Goal: Task Accomplishment & Management: Complete application form

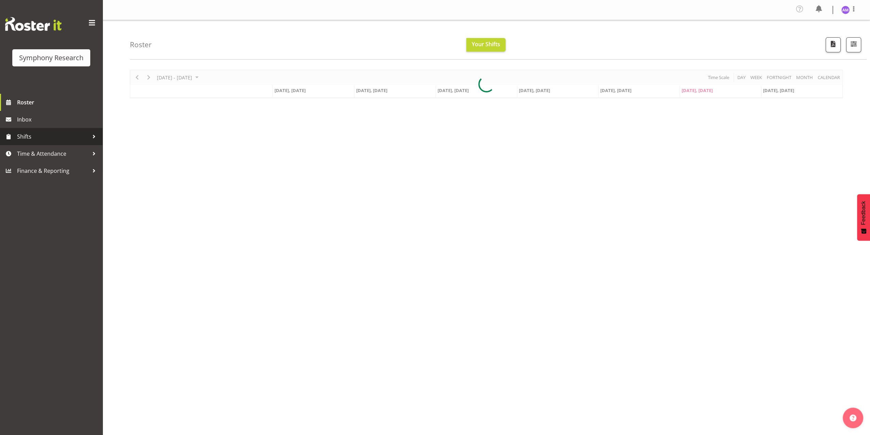
click at [30, 140] on span "Shifts" at bounding box center [53, 136] width 72 height 10
click at [58, 210] on span "Time & Attendance" at bounding box center [53, 208] width 72 height 10
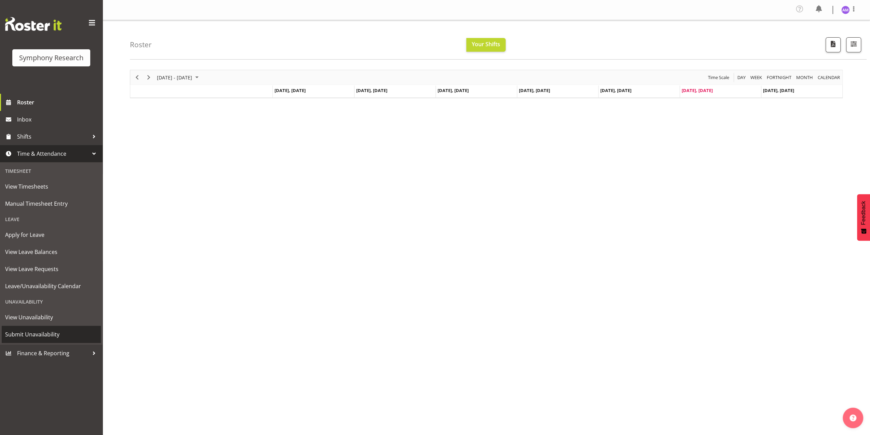
click at [57, 334] on span "Submit Unavailability" at bounding box center [51, 334] width 92 height 10
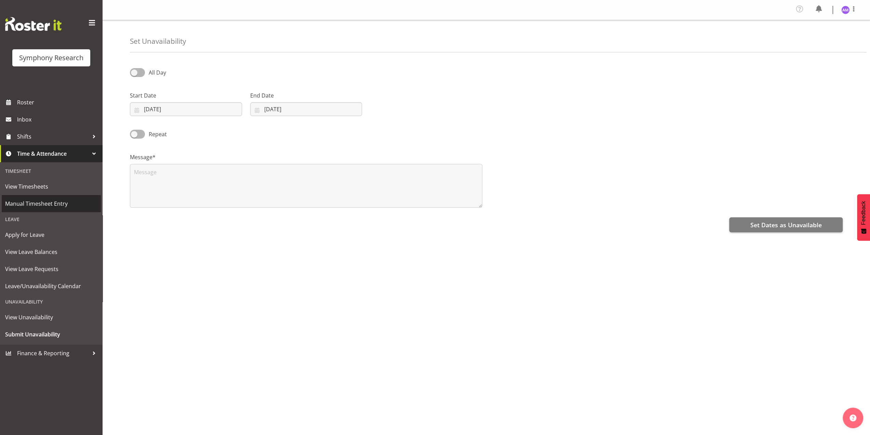
click at [57, 196] on link "Manual Timesheet Entry" at bounding box center [51, 203] width 99 height 17
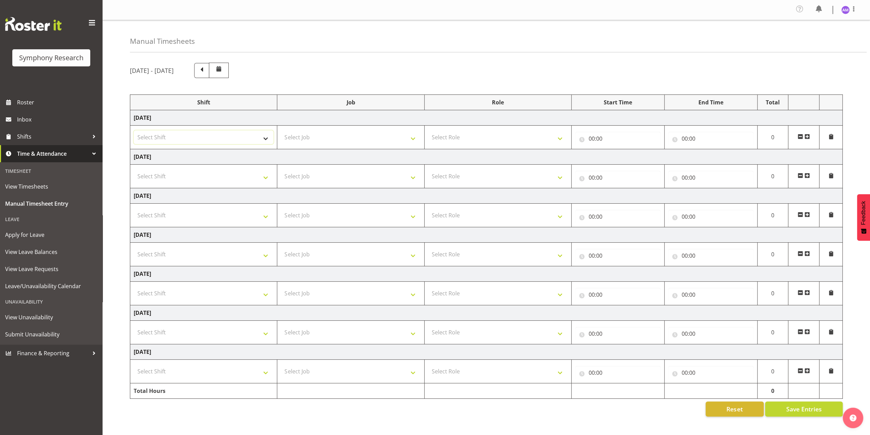
click at [186, 136] on select "Select Shift !!Weekend Residential (Roster IT Shift Label) *Business 9/10am ~ 4…" at bounding box center [204, 137] width 140 height 14
select select "48116"
click at [134, 130] on select "Select Shift !!Weekend Residential (Roster IT Shift Label) *Business 9/10am ~ 4…" at bounding box center [204, 137] width 140 height 14
click at [348, 135] on select "Select Job 550060 IF Admin 553492 World Poll Aus Wave 2 Main 2025 553493 World …" at bounding box center [351, 137] width 140 height 14
select select "10536"
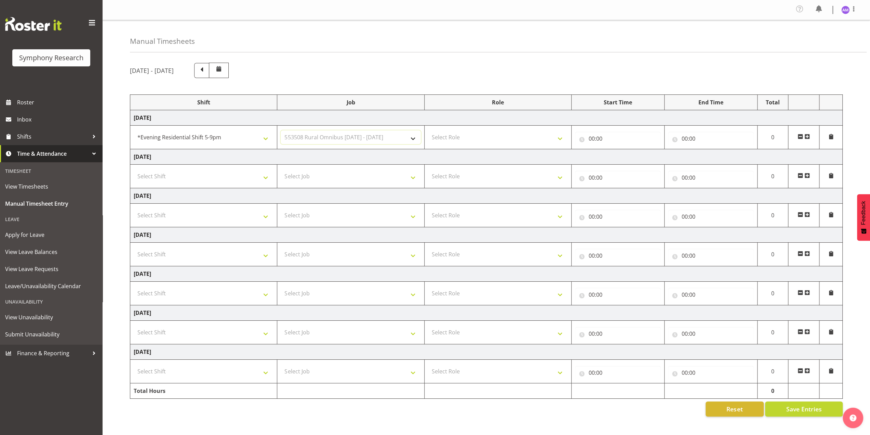
click at [281, 130] on select "Select Job 550060 IF Admin 553492 World Poll Aus Wave 2 Main 2025 553493 World …" at bounding box center [351, 137] width 140 height 14
click at [502, 136] on select "Select Role Briefing Interviewing" at bounding box center [498, 137] width 140 height 14
select select "47"
click at [428, 130] on select "Select Role Briefing Interviewing" at bounding box center [498, 137] width 140 height 14
click at [615, 135] on input "00:00" at bounding box center [618, 139] width 86 height 14
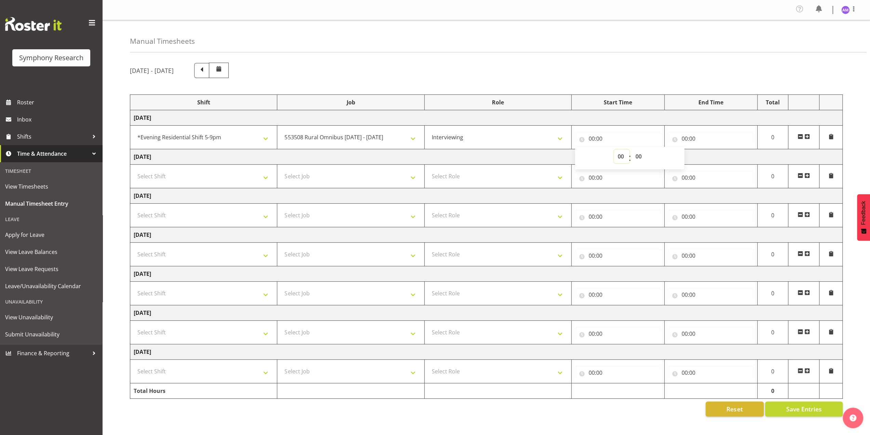
click at [619, 158] on select "00 01 02 03 04 05 06 07 08 09 10 11 12 13 14 15 16 17 18 19 20 21 22 23" at bounding box center [621, 156] width 15 height 14
select select "17"
click at [614, 149] on select "00 01 02 03 04 05 06 07 08 09 10 11 12 13 14 15 16 17 18 19 20 21 22 23" at bounding box center [621, 156] width 15 height 14
type input "17:00"
click at [704, 136] on input "00:00" at bounding box center [711, 139] width 86 height 14
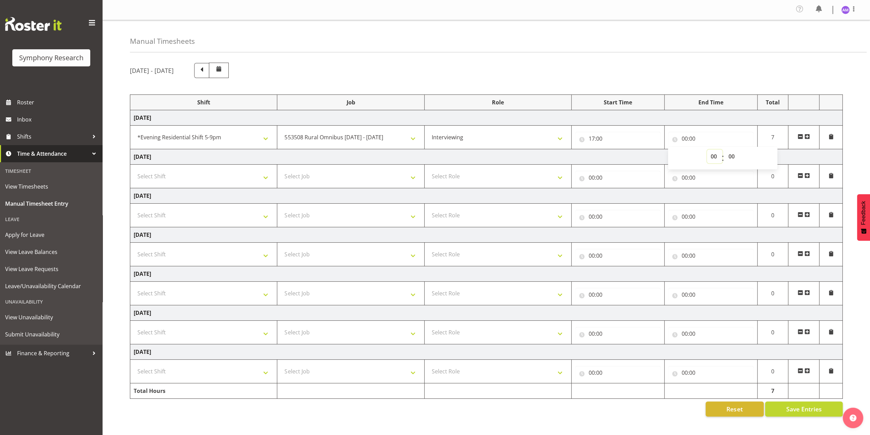
click at [717, 158] on select "00 01 02 03 04 05 06 07 08 09 10 11 12 13 14 15 16 17 18 19 20 21 22 23" at bounding box center [714, 156] width 15 height 14
click at [714, 154] on select "00 01 02 03 04 05 06 07 08 09 10 11 12 13 14 15 16 17 18 19 20 21 22 23" at bounding box center [714, 156] width 15 height 14
select select "21"
click at [707, 149] on select "00 01 02 03 04 05 06 07 08 09 10 11 12 13 14 15 16 17 18 19 20 21 22 23" at bounding box center [714, 156] width 15 height 14
type input "21:00"
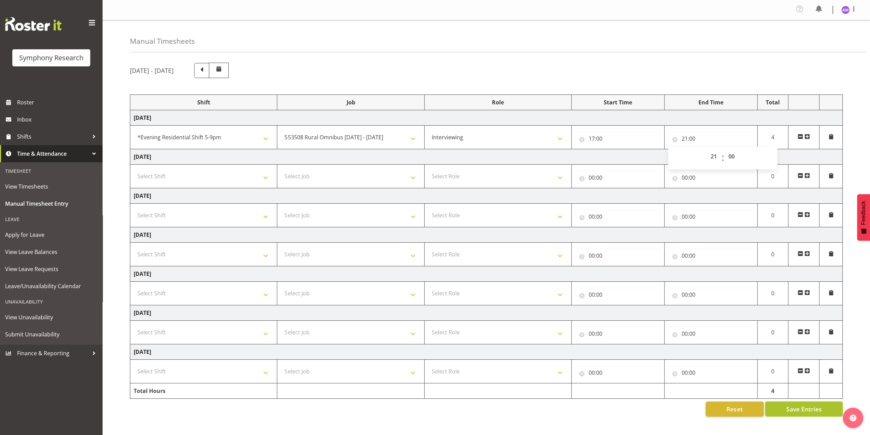
click at [798, 409] on span "Save Entries" at bounding box center [804, 408] width 36 height 9
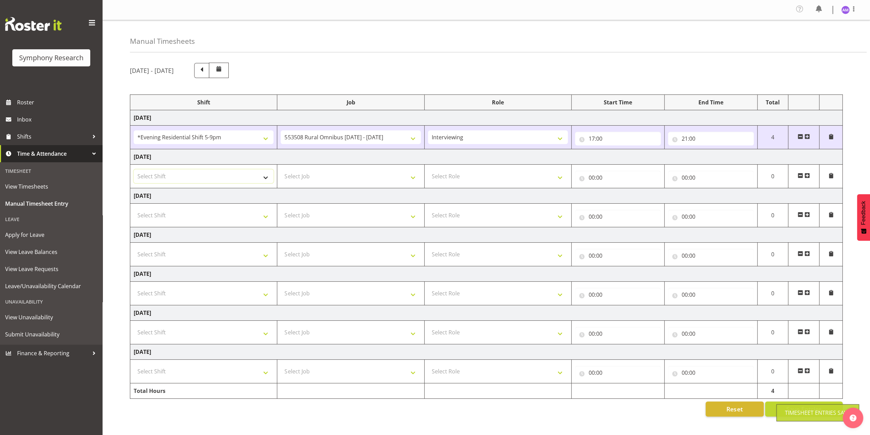
click at [181, 178] on select "Select Shift !!Weekend Residential (Roster IT Shift Label) *Business 9/10am ~ 4…" at bounding box center [204, 176] width 140 height 14
select select "48116"
click at [134, 169] on select "Select Shift !!Weekend Residential (Roster IT Shift Label) *Business 9/10am ~ 4…" at bounding box center [204, 176] width 140 height 14
click at [332, 170] on select "Select Job 550060 IF Admin 553492 World Poll Aus Wave 2 Main 2025 553493 World …" at bounding box center [351, 176] width 140 height 14
select select "10536"
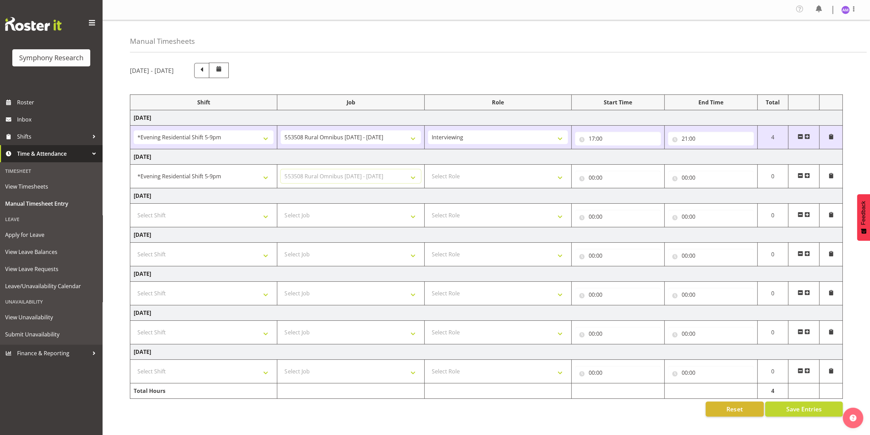
click at [281, 169] on select "Select Job 550060 IF Admin 553492 World Poll Aus Wave 2 Main 2025 553493 World …" at bounding box center [351, 176] width 140 height 14
click at [483, 177] on select "Select Role Briefing Interviewing" at bounding box center [498, 176] width 140 height 14
select select "47"
click at [428, 169] on select "Select Role Briefing Interviewing" at bounding box center [498, 176] width 140 height 14
click at [587, 175] on input "00:00" at bounding box center [618, 178] width 86 height 14
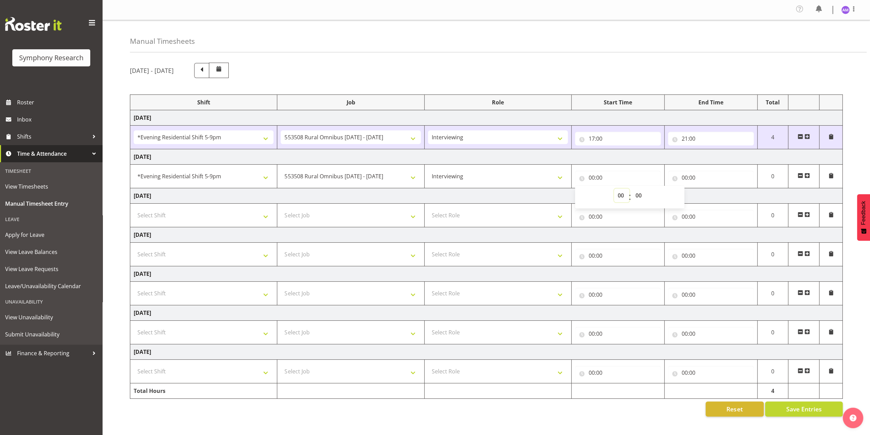
click at [622, 196] on select "00 01 02 03 04 05 06 07 08 09 10 11 12 13 14 15 16 17 18 19 20 21 22 23" at bounding box center [621, 195] width 15 height 14
select select "17"
click at [614, 188] on select "00 01 02 03 04 05 06 07 08 09 10 11 12 13 14 15 16 17 18 19 20 21 22 23" at bounding box center [621, 195] width 15 height 14
type input "17:00"
click at [707, 175] on input "00:00" at bounding box center [711, 178] width 86 height 14
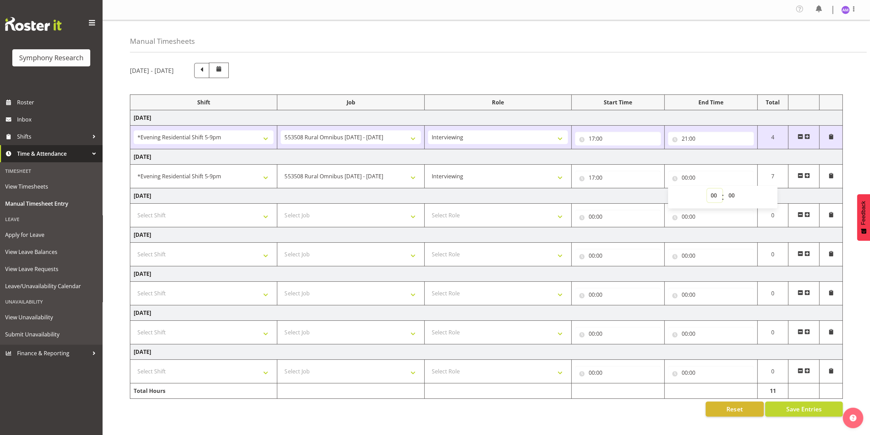
click at [714, 197] on select "00 01 02 03 04 05 06 07 08 09 10 11 12 13 14 15 16 17 18 19 20 21 22 23" at bounding box center [714, 195] width 15 height 14
click at [716, 193] on select "00 01 02 03 04 05 06 07 08 09 10 11 12 13 14 15 16 17 18 19 20 21 22 23" at bounding box center [714, 195] width 15 height 14
click at [711, 194] on select "00 01 02 03 04 05 06 07 08 09 10 11 12 13 14 15 16 17 18 19 20 21 22 23" at bounding box center [714, 195] width 15 height 14
select select "21"
click at [707, 188] on select "00 01 02 03 04 05 06 07 08 09 10 11 12 13 14 15 16 17 18 19 20 21 22 23" at bounding box center [714, 195] width 15 height 14
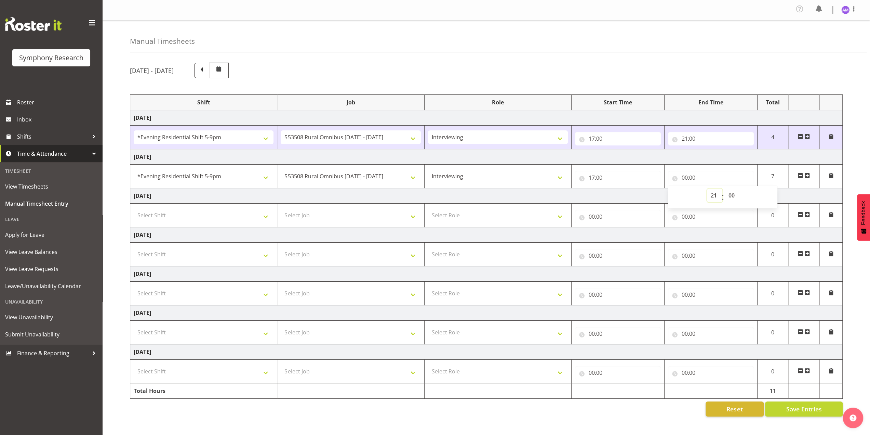
type input "21:00"
click at [852, 162] on div "[DATE] - [DATE] Shift Job Role Start Time End Time Total [DATE] !!Weekend Resid…" at bounding box center [500, 239] width 740 height 364
click at [793, 404] on span "Save Entries" at bounding box center [804, 408] width 36 height 9
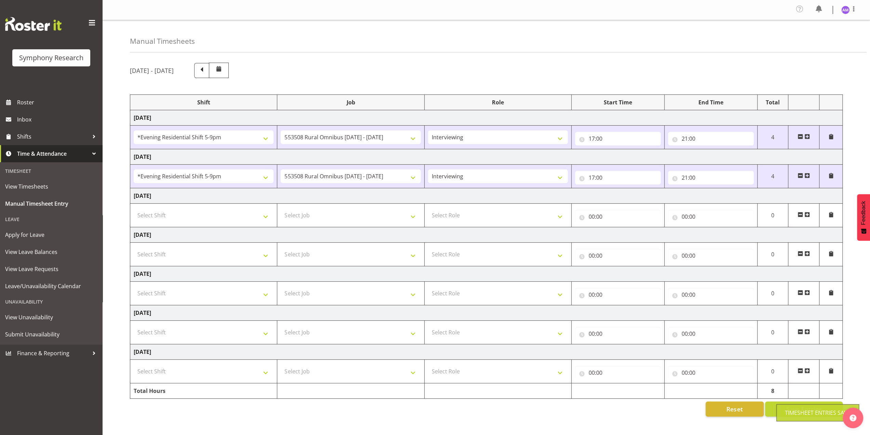
click at [448, 45] on div "Manual Timesheets" at bounding box center [498, 36] width 737 height 32
click at [184, 211] on select "Select Shift !!Weekend Residential (Roster IT Shift Label) *Business 9/10am ~ 4…" at bounding box center [204, 215] width 140 height 14
select select "48116"
click at [134, 208] on select "Select Shift !!Weekend Residential (Roster IT Shift Label) *Business 9/10am ~ 4…" at bounding box center [204, 215] width 140 height 14
click at [330, 212] on select "Select Job 550060 IF Admin 553492 World Poll Aus Wave 2 Main 2025 553493 World …" at bounding box center [351, 215] width 140 height 14
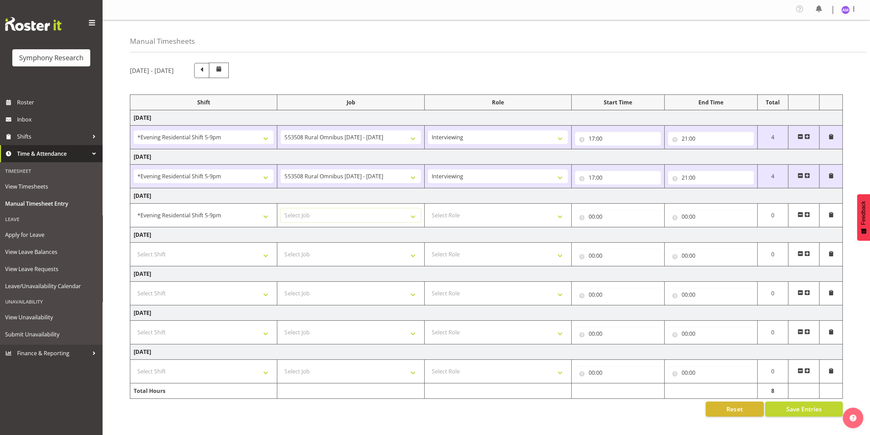
select select "10536"
click at [281, 208] on select "Select Job 550060 IF Admin 553492 World Poll Aus Wave 2 Main 2025 553493 World …" at bounding box center [351, 215] width 140 height 14
click at [465, 212] on select "Select Role Briefing Interviewing" at bounding box center [498, 215] width 140 height 14
select select "47"
click at [428, 208] on select "Select Role Briefing Interviewing" at bounding box center [498, 215] width 140 height 14
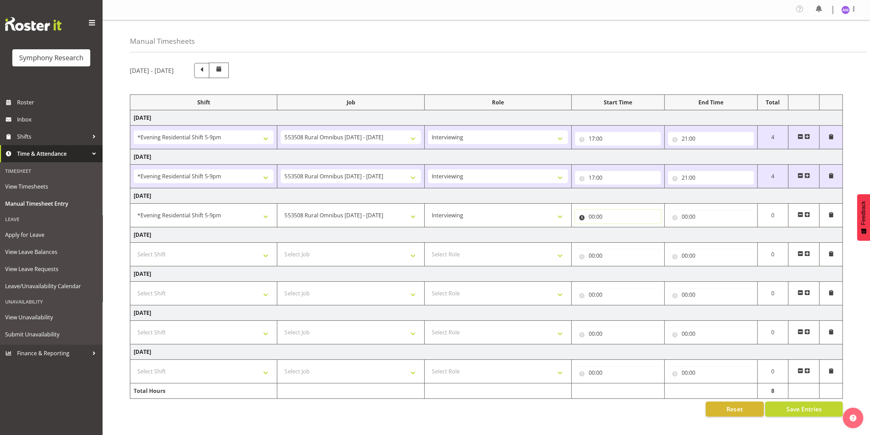
click at [595, 220] on input "00:00" at bounding box center [618, 217] width 86 height 14
click at [621, 231] on select "00 01 02 03 04 05 06 07 08 09 10 11 12 13 14 15 16 17 18 19 20 21 22 23" at bounding box center [621, 234] width 15 height 14
select select "17"
click at [614, 227] on select "00 01 02 03 04 05 06 07 08 09 10 11 12 13 14 15 16 17 18 19 20 21 22 23" at bounding box center [621, 234] width 15 height 14
type input "17:00"
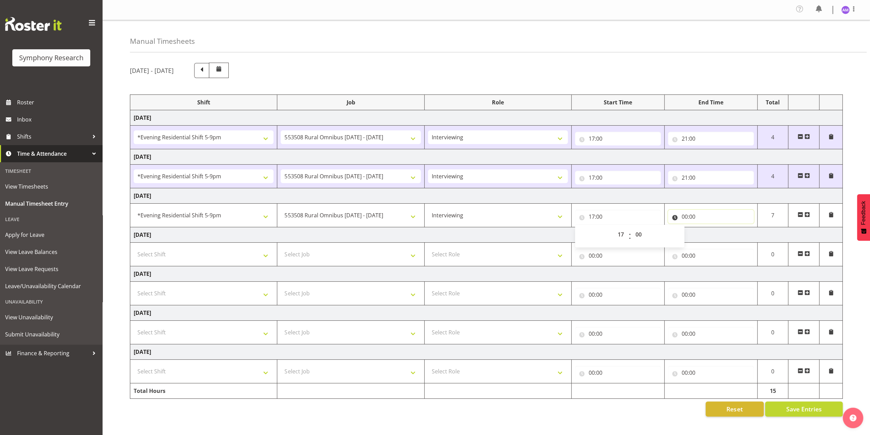
click at [687, 214] on input "00:00" at bounding box center [711, 217] width 86 height 14
click at [714, 234] on select "00 01 02 03 04 05 06 07 08 09 10 11 12 13 14 15 16 17 18 19 20 21 22 23" at bounding box center [714, 234] width 15 height 14
select select "21"
click at [707, 227] on select "00 01 02 03 04 05 06 07 08 09 10 11 12 13 14 15 16 17 18 19 20 21 22 23" at bounding box center [714, 234] width 15 height 14
type input "21:00"
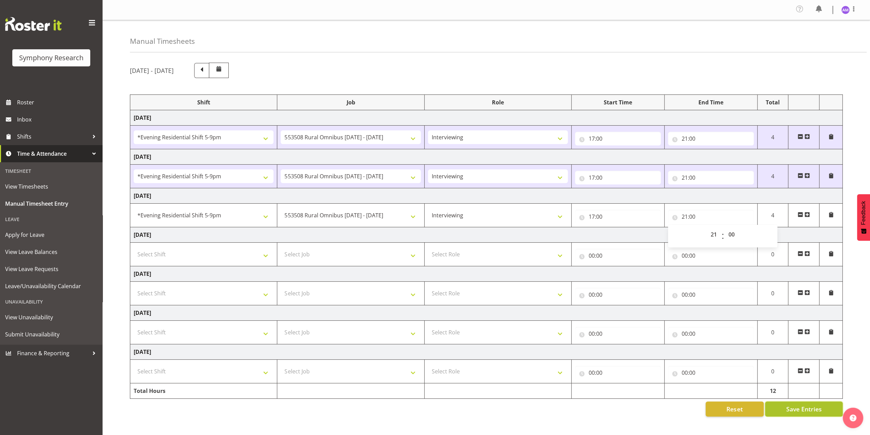
click at [789, 411] on button "Save Entries" at bounding box center [804, 408] width 78 height 15
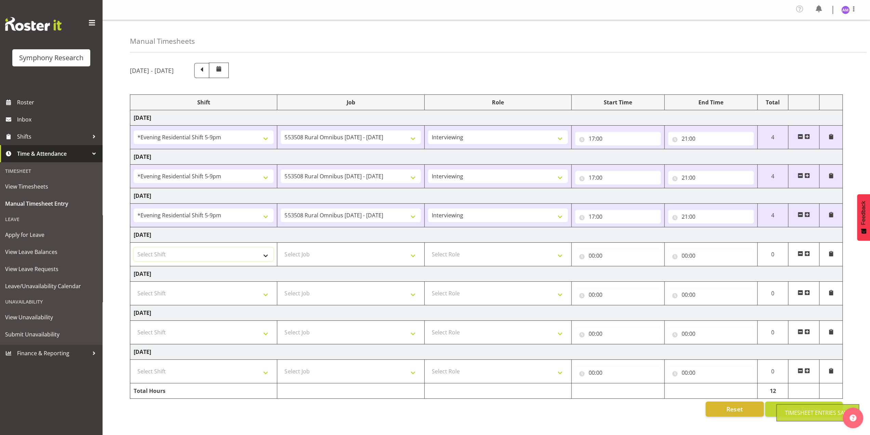
click at [183, 247] on select "Select Shift !!Weekend Residential (Roster IT Shift Label) *Business 9/10am ~ 4…" at bounding box center [204, 254] width 140 height 14
select select "48116"
click at [134, 247] on select "Select Shift !!Weekend Residential (Roster IT Shift Label) *Business 9/10am ~ 4…" at bounding box center [204, 254] width 140 height 14
click at [347, 251] on select "Select Job 550060 IF Admin 553492 World Poll Aus Wave 2 Main 2025 553493 World …" at bounding box center [351, 254] width 140 height 14
select select "10536"
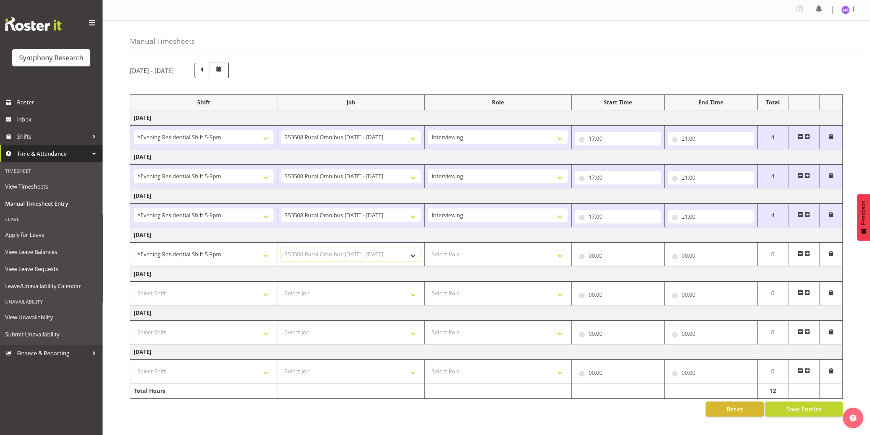
click at [281, 247] on select "Select Job 550060 IF Admin 553492 World Poll Aus Wave 2 Main 2025 553493 World …" at bounding box center [351, 254] width 140 height 14
click at [469, 245] on td "Select Role Briefing Interviewing" at bounding box center [497, 254] width 147 height 24
click at [468, 251] on select "Select Role Briefing Interviewing" at bounding box center [498, 254] width 140 height 14
select select "47"
click at [428, 247] on select "Select Role Briefing Interviewing" at bounding box center [498, 254] width 140 height 14
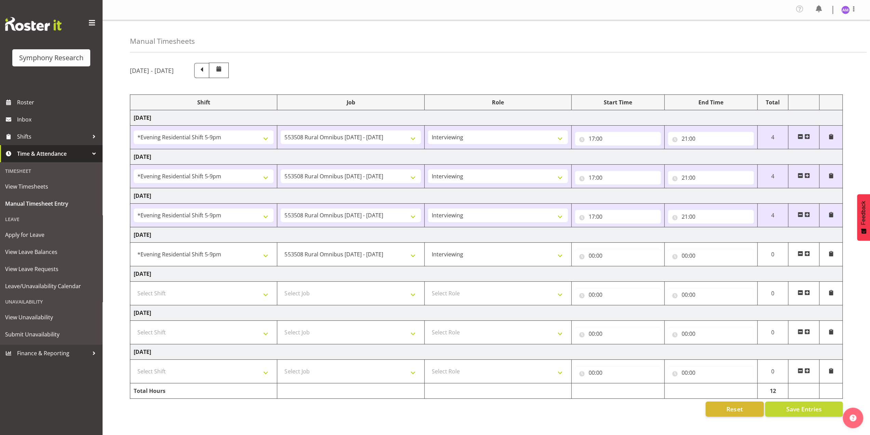
click at [617, 263] on td "00:00 00 01 02 03 04 05 06 07 08 09 10 11 12 13 14 15 16 17 18 19 20 21 22 23 :…" at bounding box center [618, 254] width 93 height 24
click at [614, 254] on input "00:00" at bounding box center [618, 256] width 86 height 14
click at [618, 271] on select "00 01 02 03 04 05 06 07 08 09 10 11 12 13 14 15 16 17 18 19 20 21 22 23" at bounding box center [621, 273] width 15 height 14
select select "17"
click at [614, 266] on select "00 01 02 03 04 05 06 07 08 09 10 11 12 13 14 15 16 17 18 19 20 21 22 23" at bounding box center [621, 273] width 15 height 14
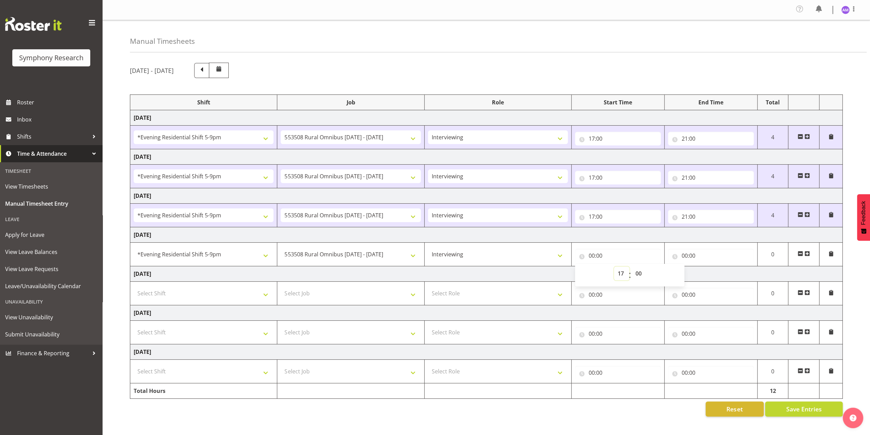
type input "17:00"
click at [685, 255] on input "00:00" at bounding box center [711, 256] width 86 height 14
click at [713, 272] on select "00 01 02 03 04 05 06 07 08 09 10 11 12 13 14 15 16 17 18 19 20 21 22 23" at bounding box center [714, 273] width 15 height 14
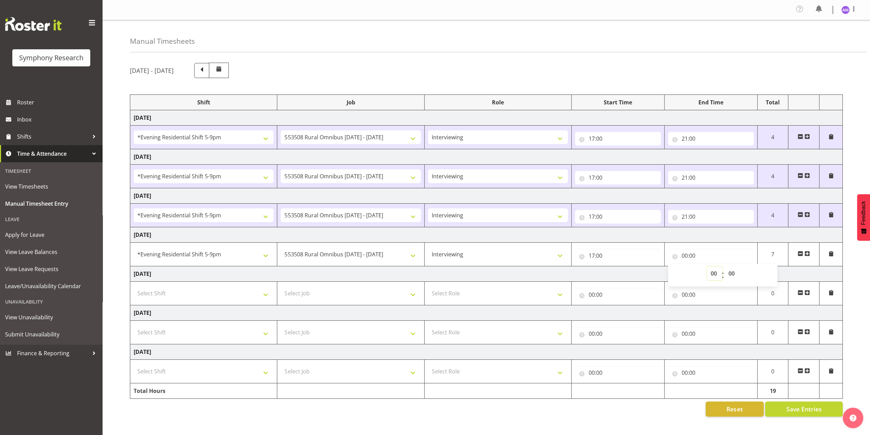
select select "21"
click at [707, 266] on select "00 01 02 03 04 05 06 07 08 09 10 11 12 13 14 15 16 17 18 19 20 21 22 23" at bounding box center [714, 273] width 15 height 14
type input "21:00"
click at [793, 404] on span "Save Entries" at bounding box center [804, 408] width 36 height 9
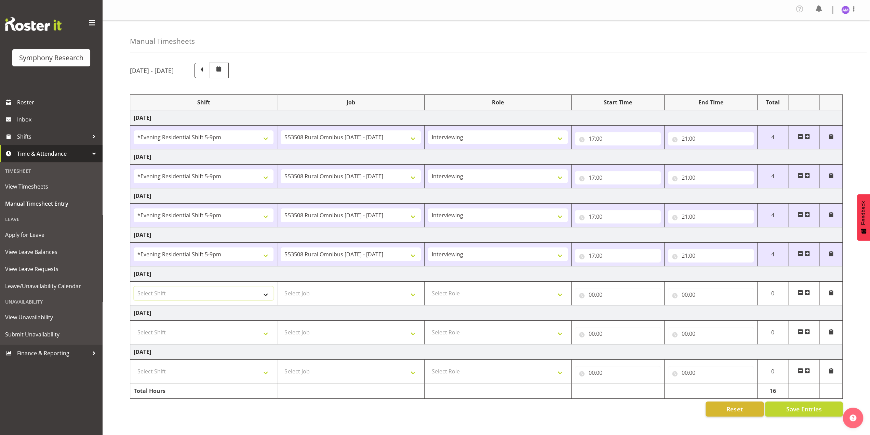
click at [210, 297] on select "Select Shift !!Weekend Residential (Roster IT Shift Label) *Business 9/10am ~ 4…" at bounding box center [204, 293] width 140 height 14
select select "48116"
click at [134, 286] on select "Select Shift !!Weekend Residential (Roster IT Shift Label) *Business 9/10am ~ 4…" at bounding box center [204, 293] width 140 height 14
click at [306, 300] on td "Select Job 550060 IF Admin 553492 World Poll Aus Wave 2 Main 2025 553493 World …" at bounding box center [350, 293] width 147 height 24
click at [306, 292] on select "Select Job 550060 IF Admin 553492 World Poll Aus Wave 2 Main 2025 553493 World …" at bounding box center [351, 293] width 140 height 14
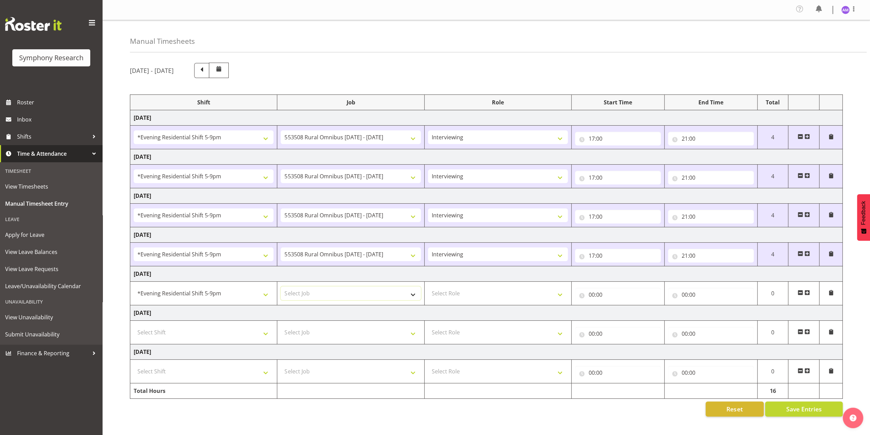
select select "10527"
click at [281, 286] on select "Select Job 550060 IF Admin 553492 World Poll Aus Wave 2 Main 2025 553493 World …" at bounding box center [351, 293] width 140 height 14
click at [489, 290] on select "Select Role Briefing Interviewing" at bounding box center [498, 293] width 140 height 14
select select "297"
click at [428, 286] on select "Select Role Briefing Interviewing" at bounding box center [498, 293] width 140 height 14
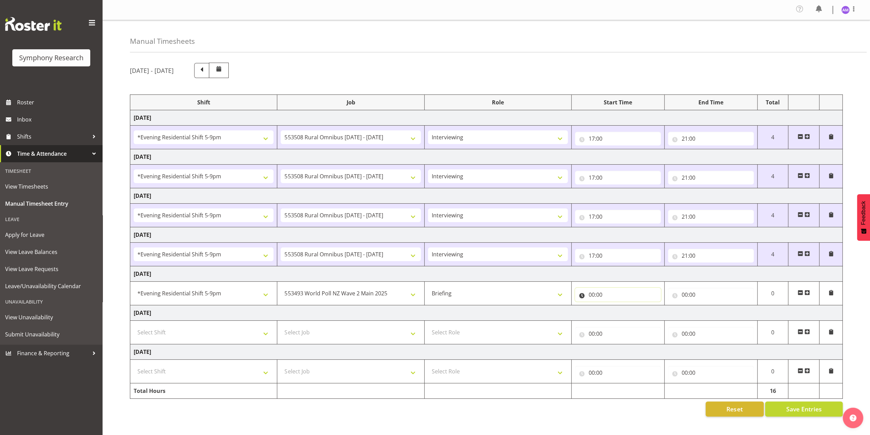
click at [617, 295] on input "00:00" at bounding box center [618, 295] width 86 height 14
click at [620, 313] on select "00 01 02 03 04 05 06 07 08 09 10 11 12 13 14 15 16 17 18 19 20 21 22 23" at bounding box center [621, 312] width 15 height 14
select select "17"
click at [614, 305] on select "00 01 02 03 04 05 06 07 08 09 10 11 12 13 14 15 16 17 18 19 20 21 22 23" at bounding box center [621, 312] width 15 height 14
type input "17:00"
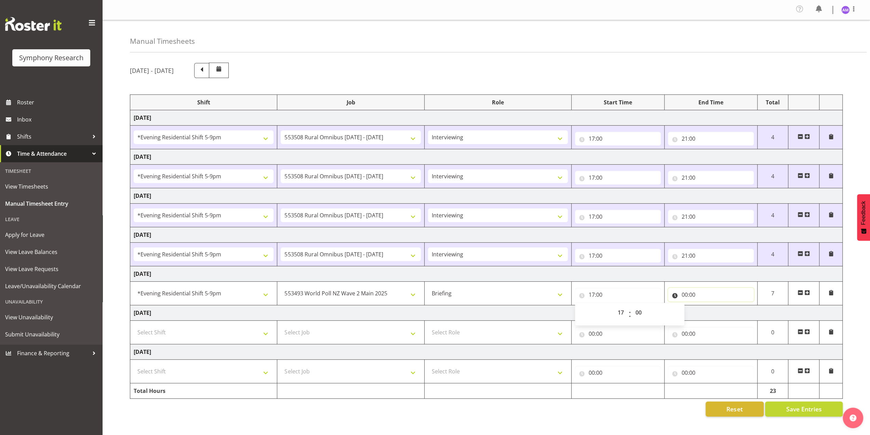
click at [688, 291] on input "00:00" at bounding box center [711, 295] width 86 height 14
click at [712, 310] on select "00 01 02 03 04 05 06 07 08 09 10 11 12 13 14 15 16 17 18 19 20 21 22 23" at bounding box center [714, 312] width 15 height 14
click at [714, 310] on select "00 01 02 03 04 05 06 07 08 09 10 11 12 13 14 15 16 17 18 19 20 21 22 23" at bounding box center [714, 312] width 15 height 14
select select "21"
click at [707, 305] on select "00 01 02 03 04 05 06 07 08 09 10 11 12 13 14 15 16 17 18 19 20 21 22 23" at bounding box center [714, 312] width 15 height 14
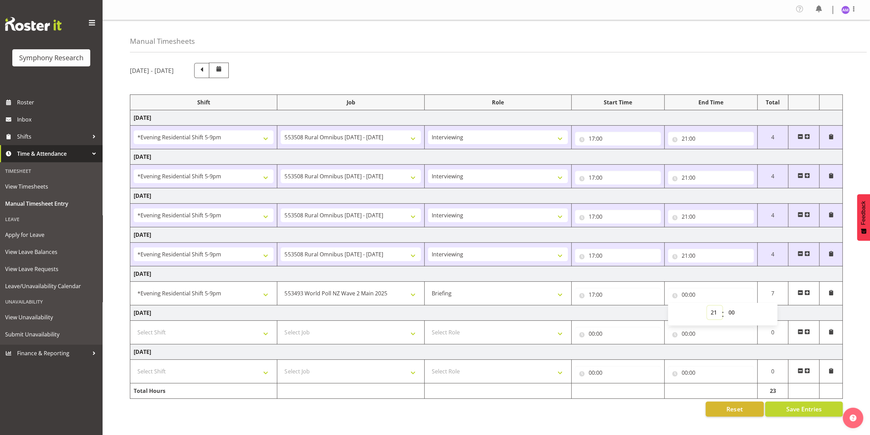
type input "21:00"
click at [788, 404] on span "Save Entries" at bounding box center [804, 408] width 36 height 9
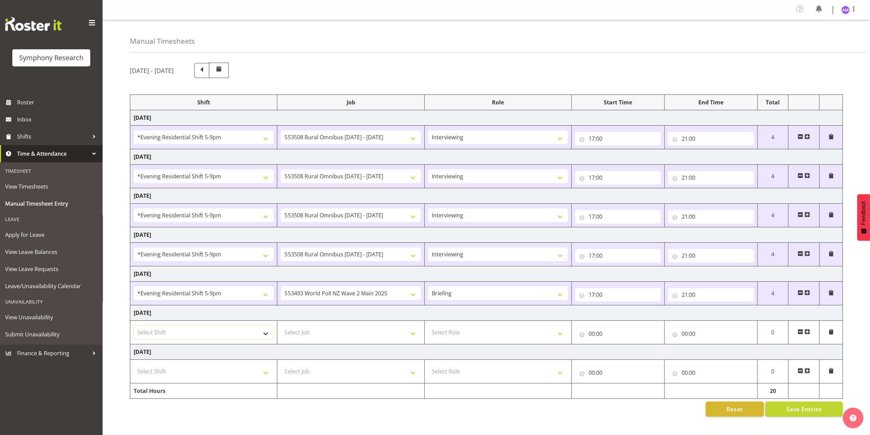
click at [194, 326] on select "Select Shift !!Weekend Residential (Roster IT Shift Label) *Business 9/10am ~ 4…" at bounding box center [204, 332] width 140 height 14
select select "17154"
click at [134, 325] on select "Select Shift !!Weekend Residential (Roster IT Shift Label) *Business 9/10am ~ 4…" at bounding box center [204, 332] width 140 height 14
click at [310, 333] on select "Select Job 550060 IF Admin 553492 World Poll Aus Wave 2 Main 2025 553493 World …" at bounding box center [351, 332] width 140 height 14
select select "10527"
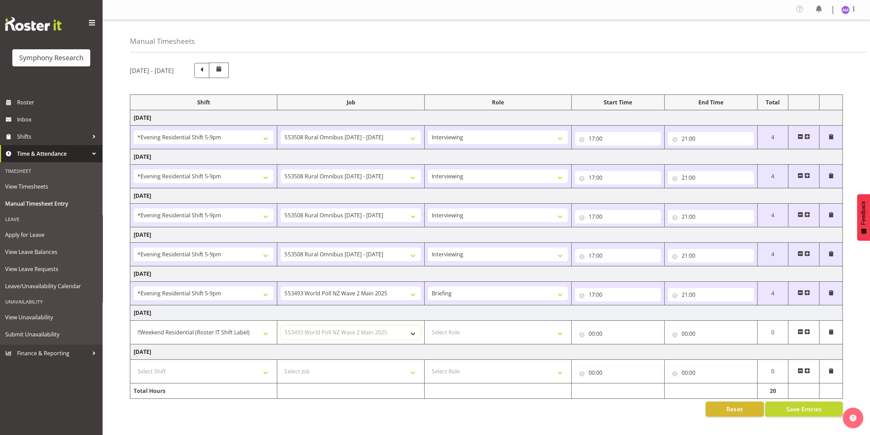
click at [281, 325] on select "Select Job 550060 IF Admin 553492 World Poll Aus Wave 2 Main 2025 553493 World …" at bounding box center [351, 332] width 140 height 14
click at [457, 336] on select "Select Role Briefing Interviewing" at bounding box center [498, 332] width 140 height 14
select select "297"
click at [428, 325] on select "Select Role Briefing Interviewing" at bounding box center [498, 332] width 140 height 14
click at [620, 329] on input "00:00" at bounding box center [618, 334] width 86 height 14
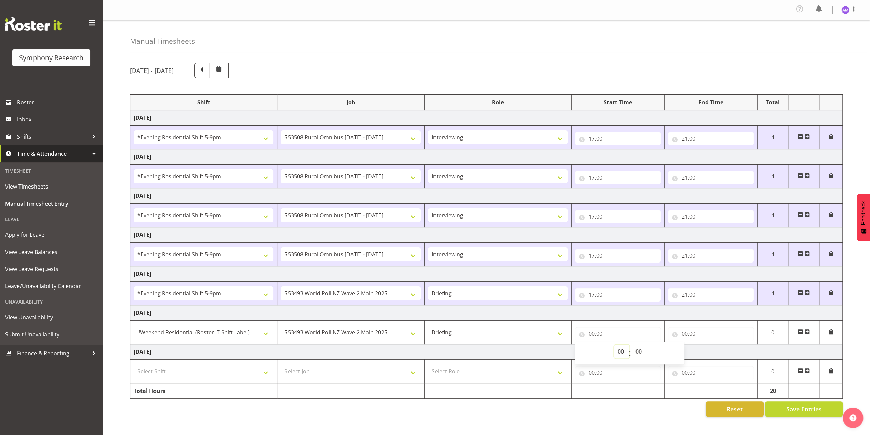
click at [622, 350] on select "00 01 02 03 04 05 06 07 08 09 10 11 12 13 14 15 16 17 18 19 20 21 22 23" at bounding box center [621, 351] width 15 height 14
select select "17"
click at [614, 344] on select "00 01 02 03 04 05 06 07 08 09 10 11 12 13 14 15 16 17 18 19 20 21 22 23" at bounding box center [621, 351] width 15 height 14
type input "17:00"
click at [625, 346] on select "00 01 02 03 04 05 06 07 08 09 10 11 12 13 14 15 16 17 18 19 20 21 22 23" at bounding box center [621, 351] width 15 height 14
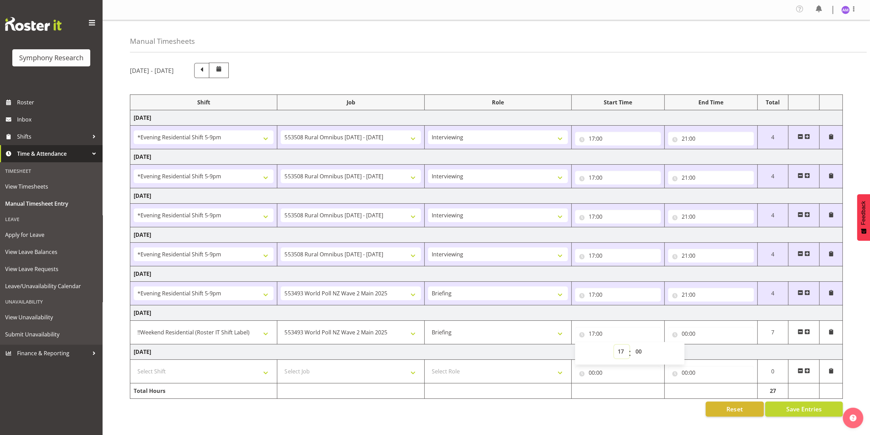
select select "12"
click at [614, 344] on select "00 01 02 03 04 05 06 07 08 09 10 11 12 13 14 15 16 17 18 19 20 21 22 23" at bounding box center [621, 351] width 15 height 14
type input "12:00"
click at [684, 336] on input "00:00" at bounding box center [711, 334] width 86 height 14
click at [713, 351] on select "00 01 02 03 04 05 06 07 08 09 10 11 12 13 14 15 16 17 18 19 20 21 22 23" at bounding box center [714, 351] width 15 height 14
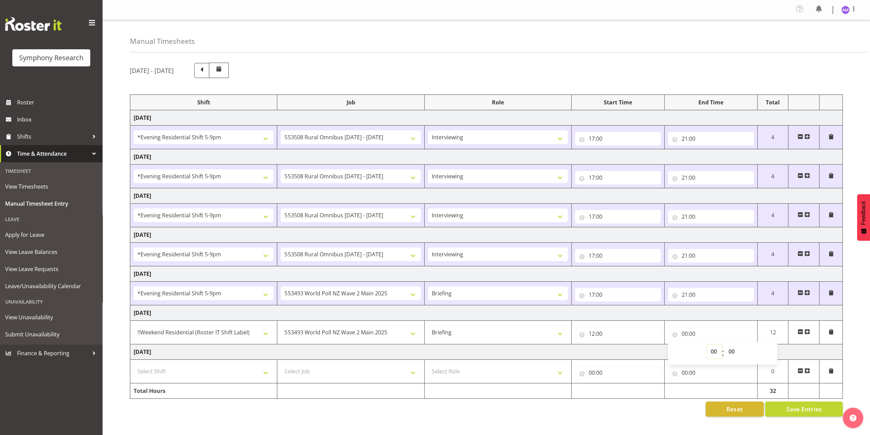
select select "15"
click at [707, 344] on select "00 01 02 03 04 05 06 07 08 09 10 11 12 13 14 15 16 17 18 19 20 21 22 23" at bounding box center [714, 351] width 15 height 14
type input "15:00"
click at [846, 326] on div "[DATE] - [DATE] Shift Job Role Start Time End Time Total [DATE] !!Weekend Resid…" at bounding box center [500, 239] width 740 height 364
click at [785, 405] on button "Save Entries" at bounding box center [804, 408] width 78 height 15
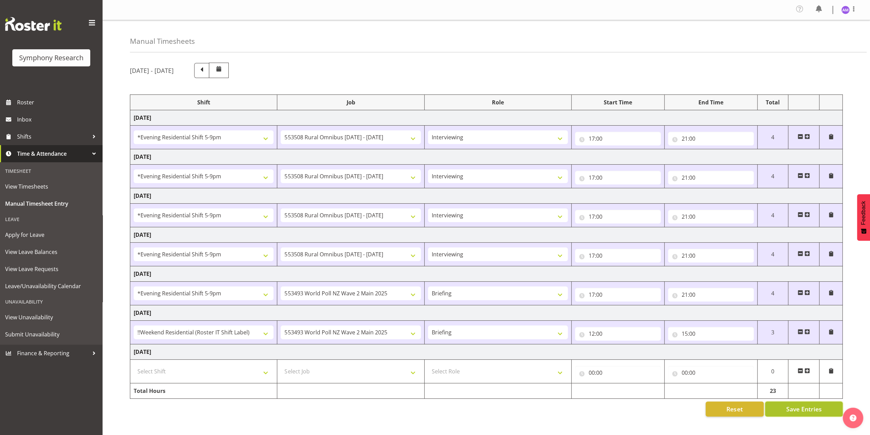
click at [800, 405] on span "Save Entries" at bounding box center [804, 408] width 36 height 9
click at [800, 412] on button "Save Entries" at bounding box center [804, 408] width 78 height 15
